Goal: Information Seeking & Learning: Learn about a topic

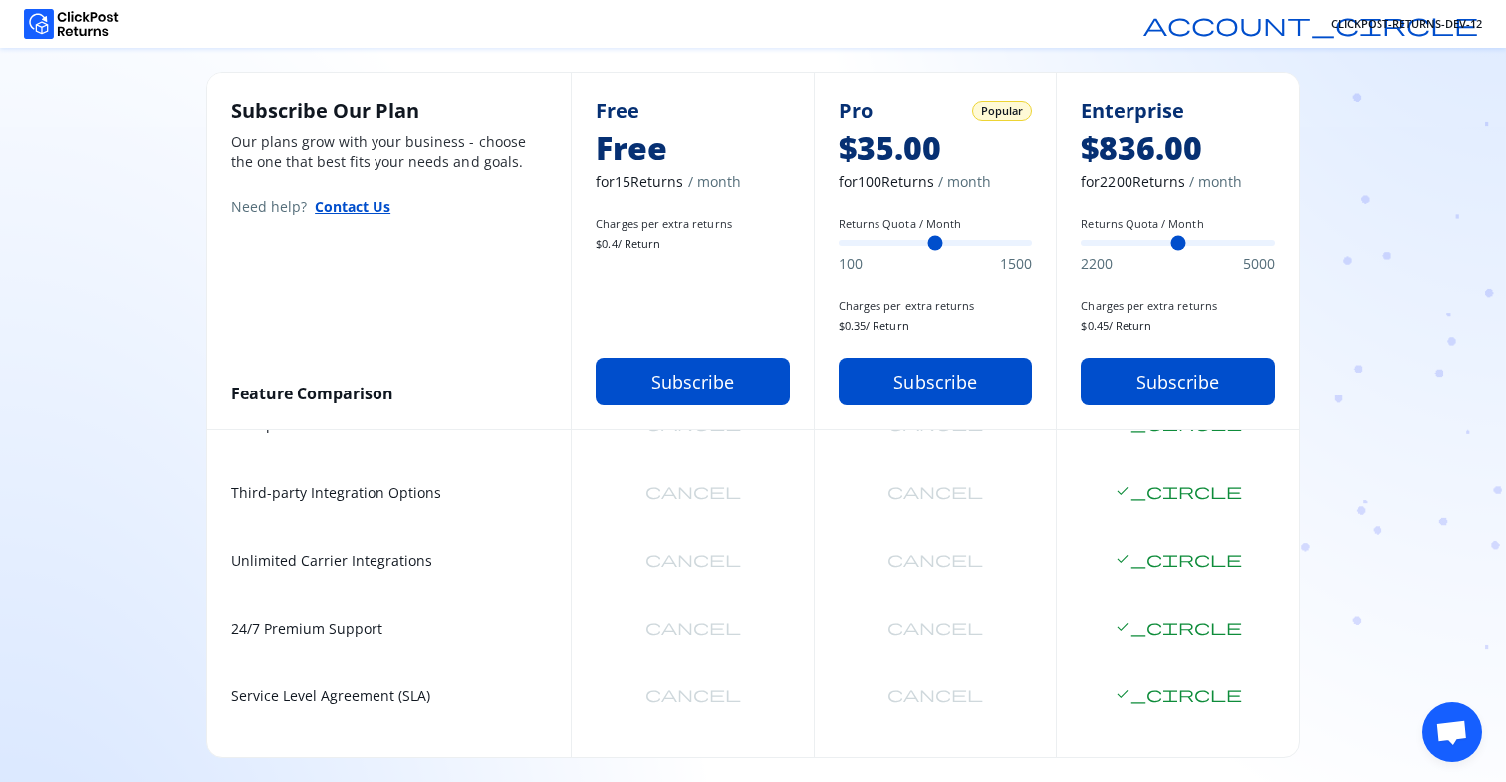
scroll to position [893, 0]
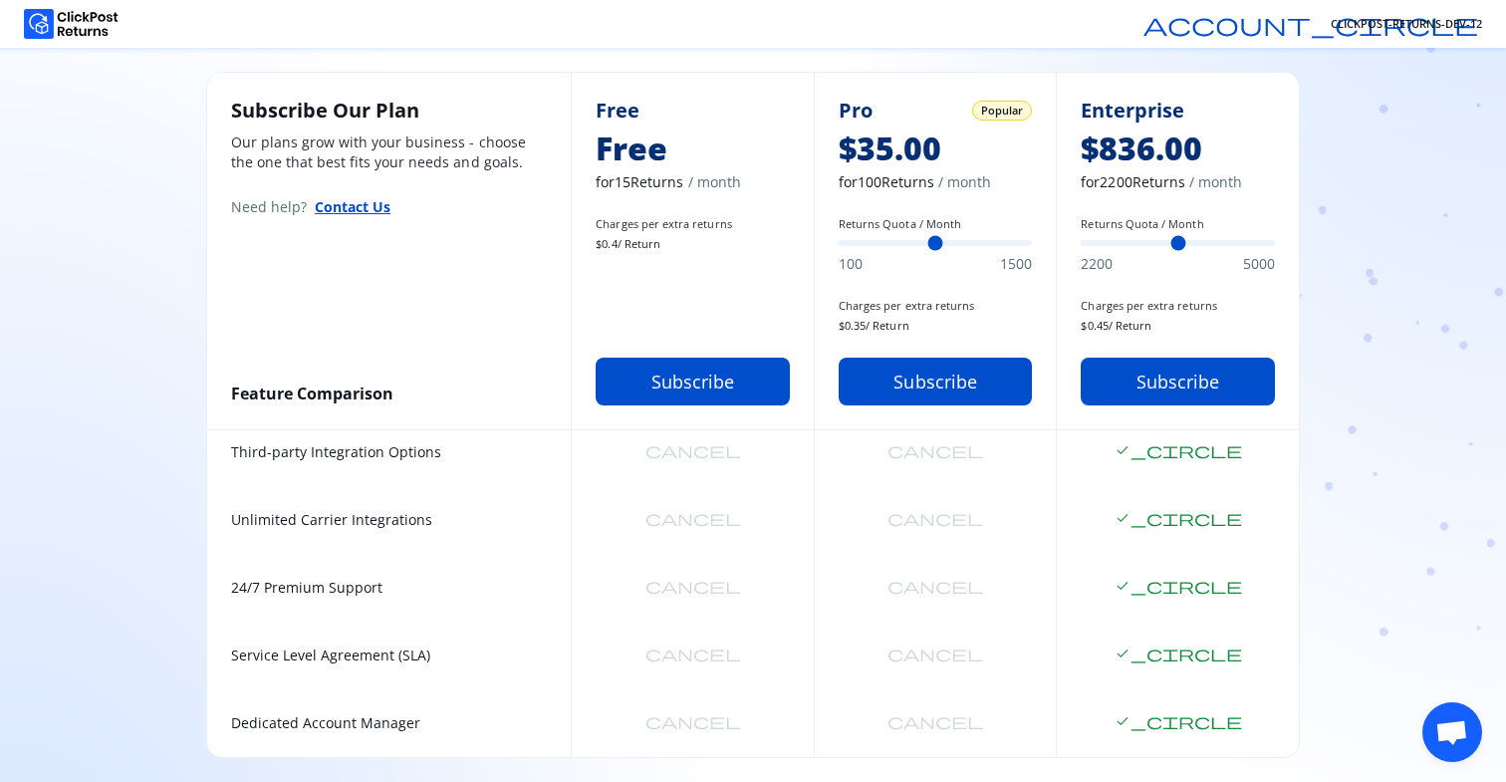
click at [348, 207] on button "Contact Us" at bounding box center [353, 206] width 76 height 21
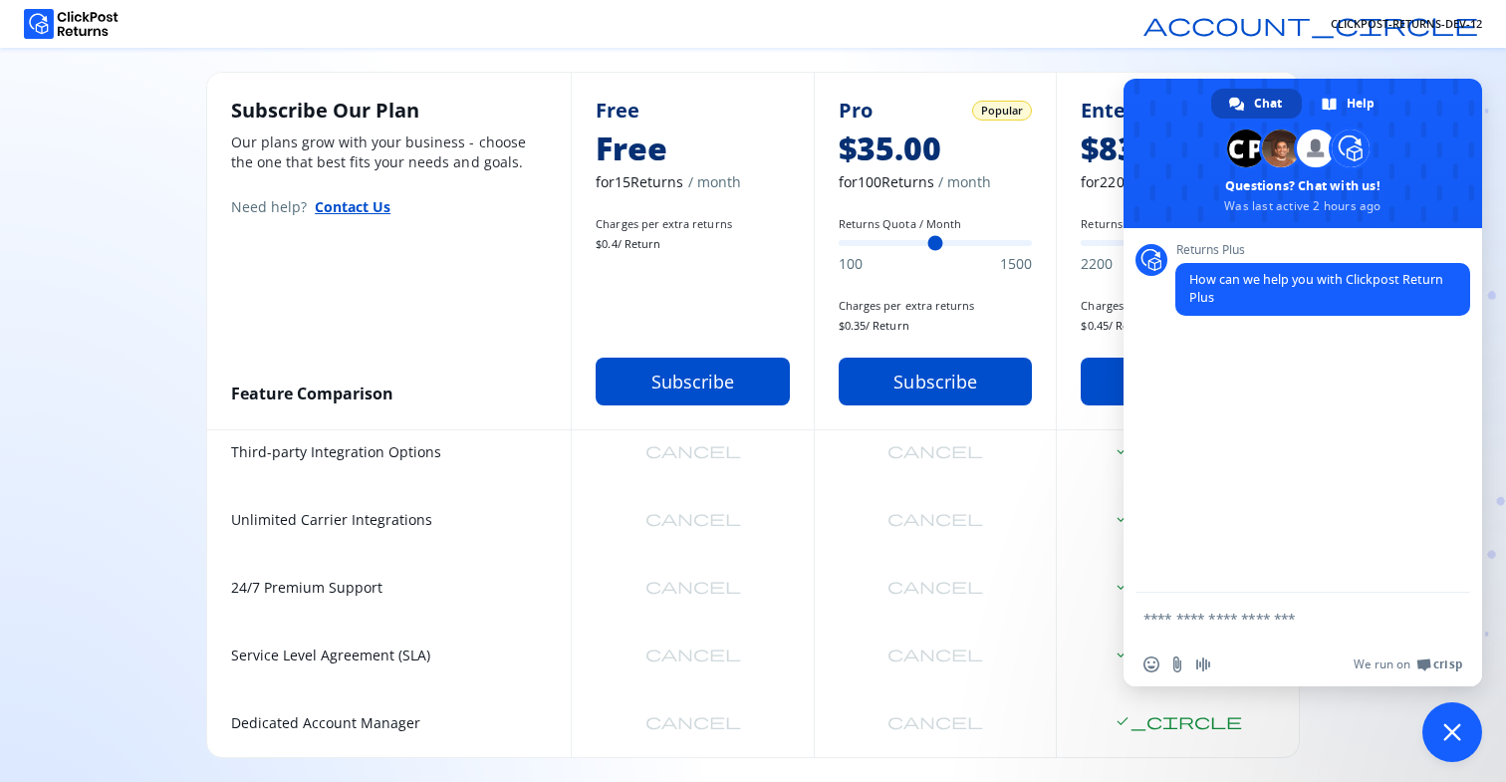
click at [1452, 334] on span "Close chat" at bounding box center [1452, 732] width 60 height 60
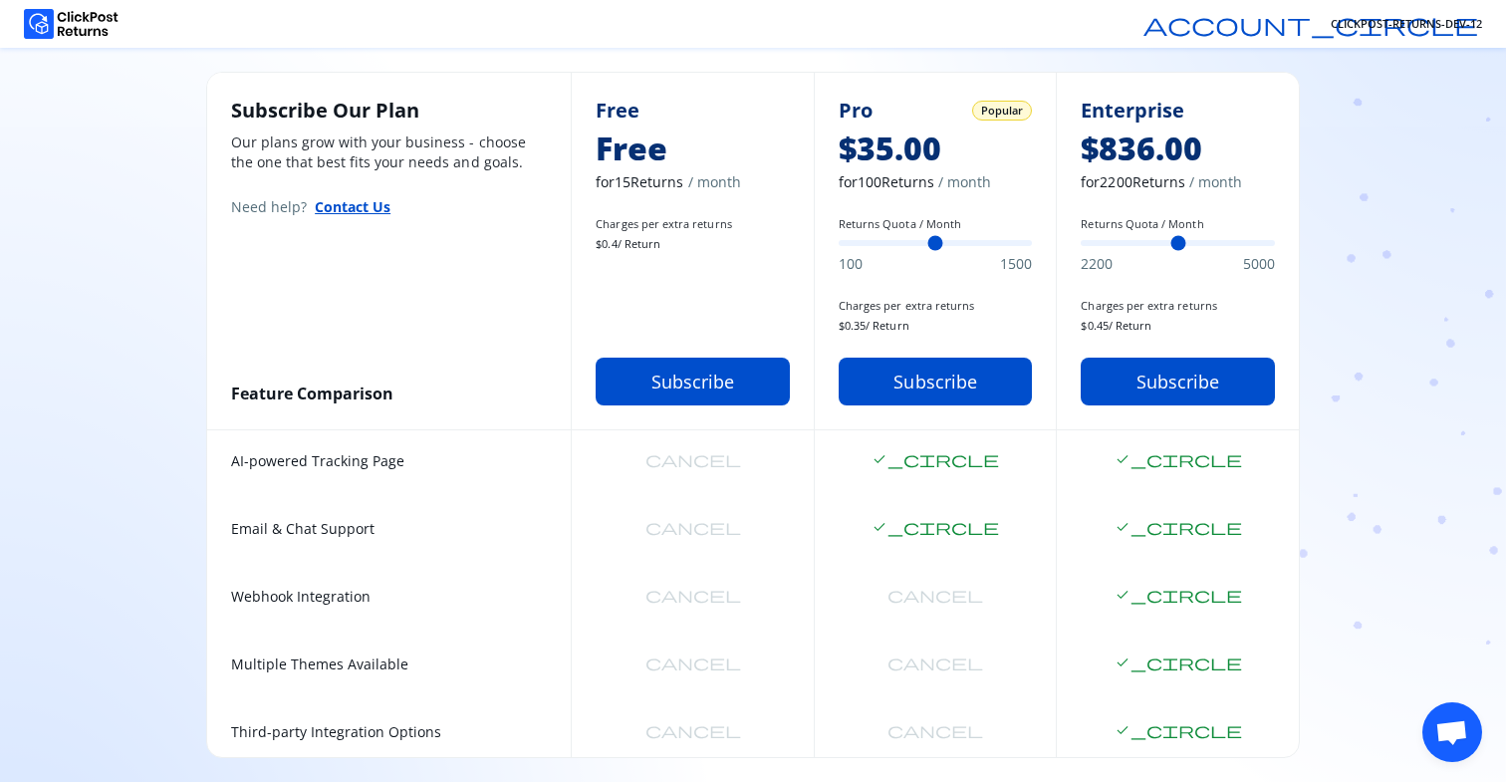
scroll to position [503, 0]
